Goal: Find specific page/section: Find specific page/section

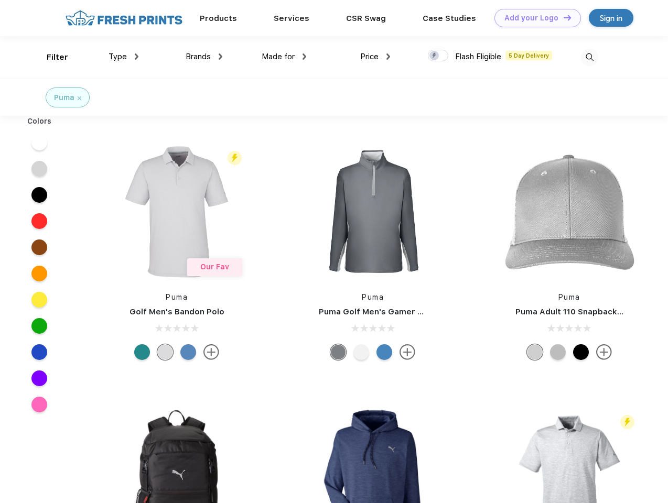
scroll to position [1, 0]
click at [534, 18] on link "Add your Logo Design Tool" at bounding box center [537, 18] width 86 height 18
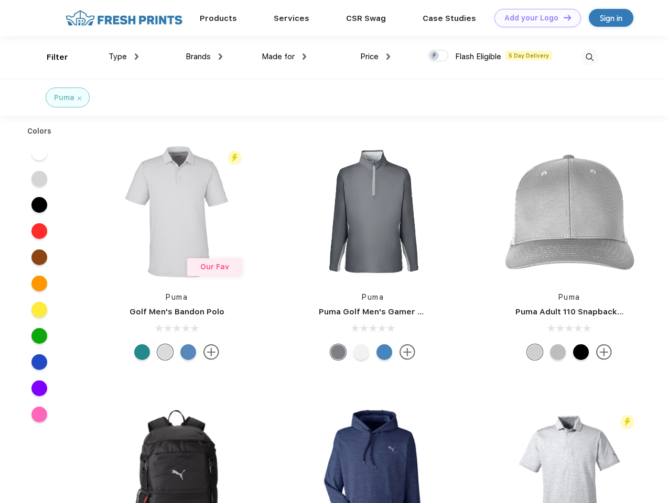
click at [0, 0] on div "Design Tool" at bounding box center [0, 0] width 0 height 0
click at [562, 17] on link "Add your Logo Design Tool" at bounding box center [537, 18] width 86 height 18
click at [50, 57] on div "Filter" at bounding box center [57, 57] width 21 height 12
click at [124, 57] on span "Type" at bounding box center [117, 56] width 18 height 9
click at [204, 57] on span "Brands" at bounding box center [198, 56] width 25 height 9
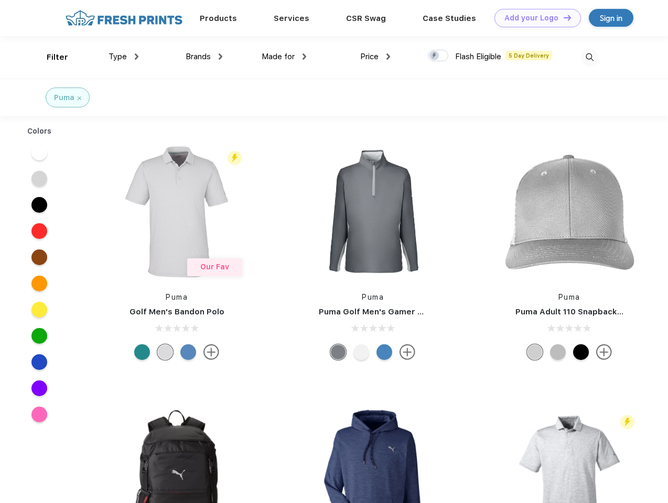
click at [284, 57] on span "Made for" at bounding box center [278, 56] width 33 height 9
click at [375, 57] on span "Price" at bounding box center [369, 56] width 18 height 9
click at [438, 56] on div at bounding box center [438, 56] width 20 height 12
click at [434, 56] on input "checkbox" at bounding box center [431, 52] width 7 height 7
click at [589, 57] on img at bounding box center [589, 57] width 17 height 17
